Goal: Information Seeking & Learning: Learn about a topic

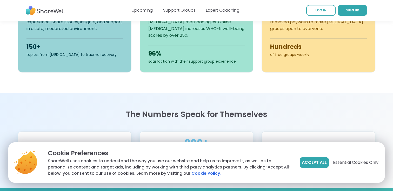
scroll to position [281, 0]
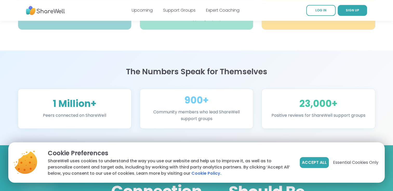
click at [339, 159] on div "Accept All Essential Cookies Only" at bounding box center [338, 162] width 79 height 11
click at [345, 163] on span "Essential Cookies Only" at bounding box center [355, 163] width 45 height 6
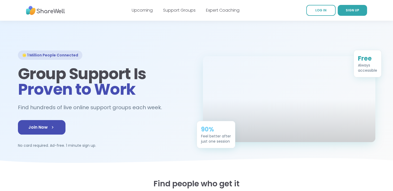
scroll to position [0, 0]
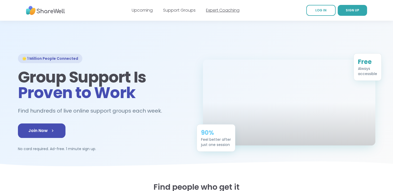
click at [219, 12] on link "Expert Coaching" at bounding box center [222, 10] width 33 height 6
click at [199, 25] on div at bounding box center [196, 97] width 393 height 152
